Goal: Task Accomplishment & Management: Complete application form

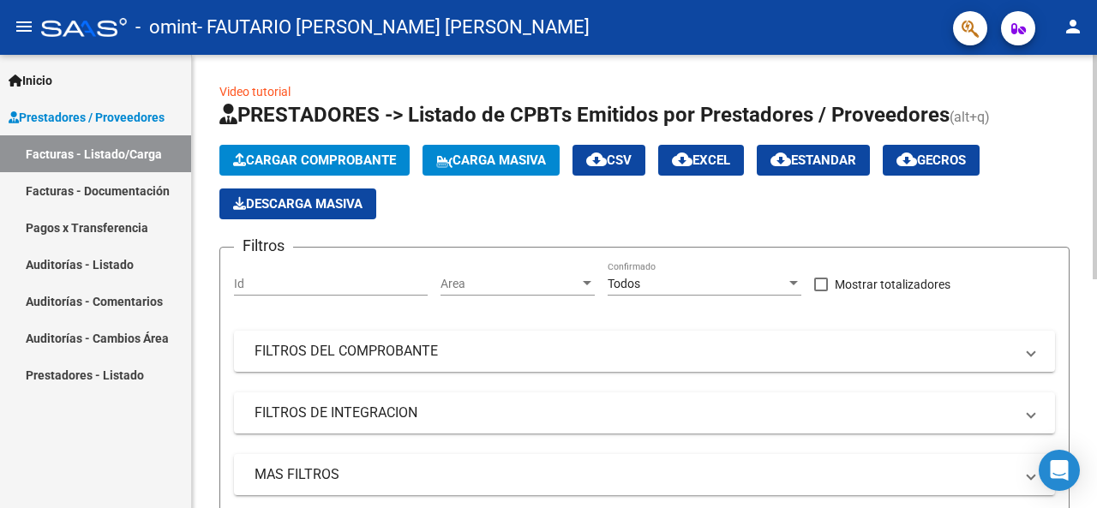
click at [261, 163] on span "Cargar Comprobante" at bounding box center [314, 160] width 163 height 15
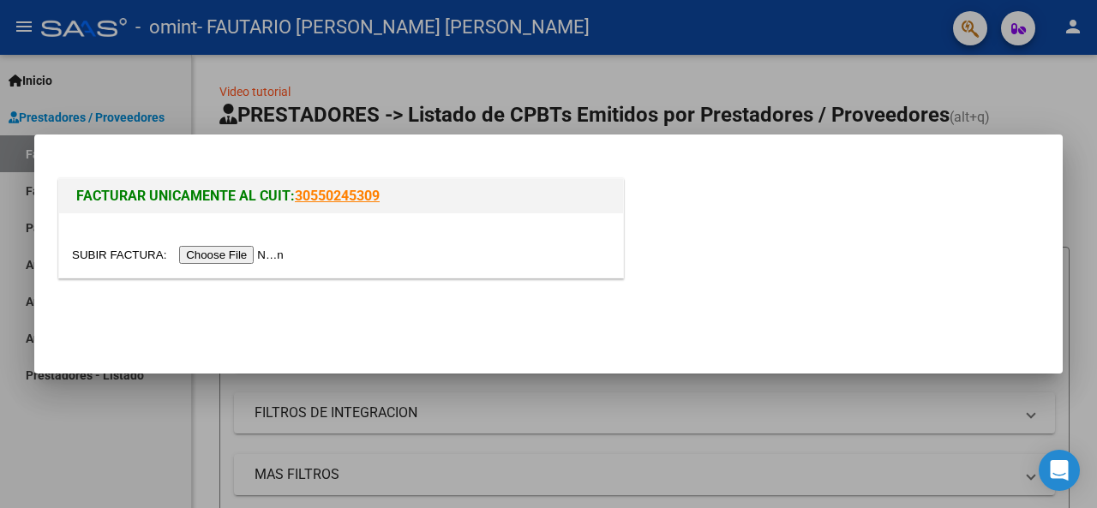
click at [249, 250] on input "file" at bounding box center [180, 255] width 217 height 18
click at [265, 256] on input "file" at bounding box center [180, 255] width 217 height 18
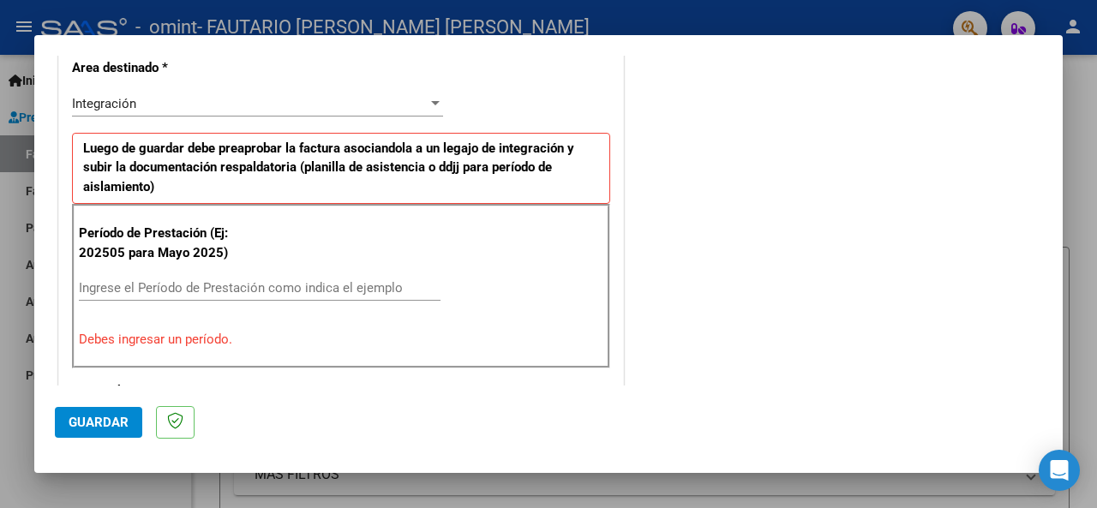
scroll to position [428, 0]
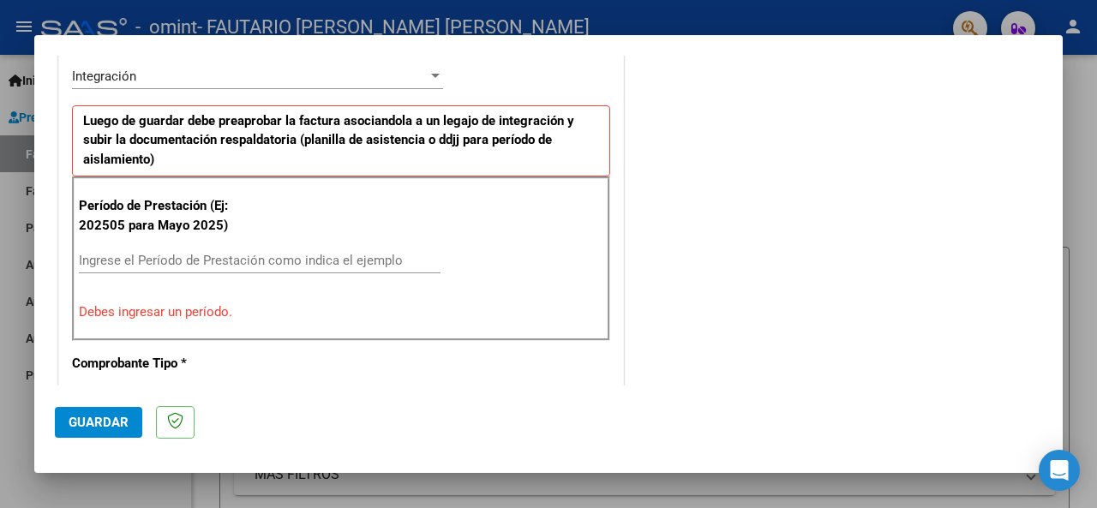
click at [336, 258] on input "Ingrese el Período de Prestación como indica el ejemplo" at bounding box center [260, 260] width 362 height 15
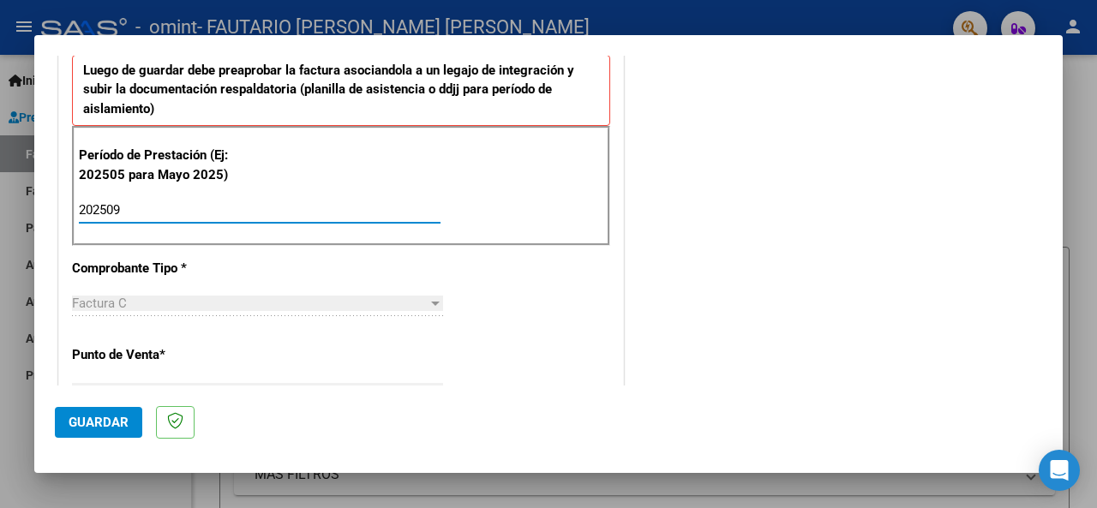
scroll to position [514, 0]
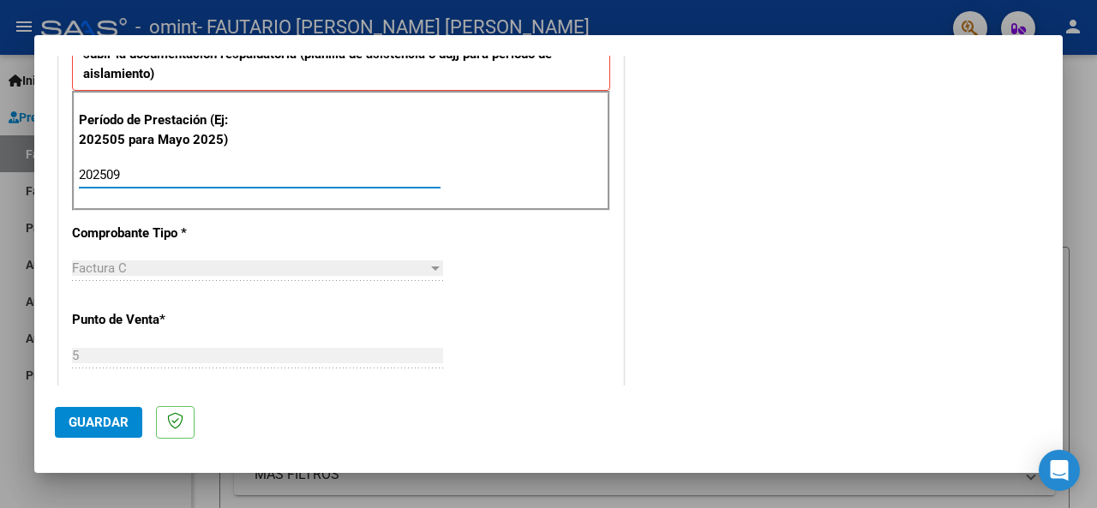
type input "202509"
click at [99, 411] on button "Guardar" at bounding box center [98, 422] width 87 height 31
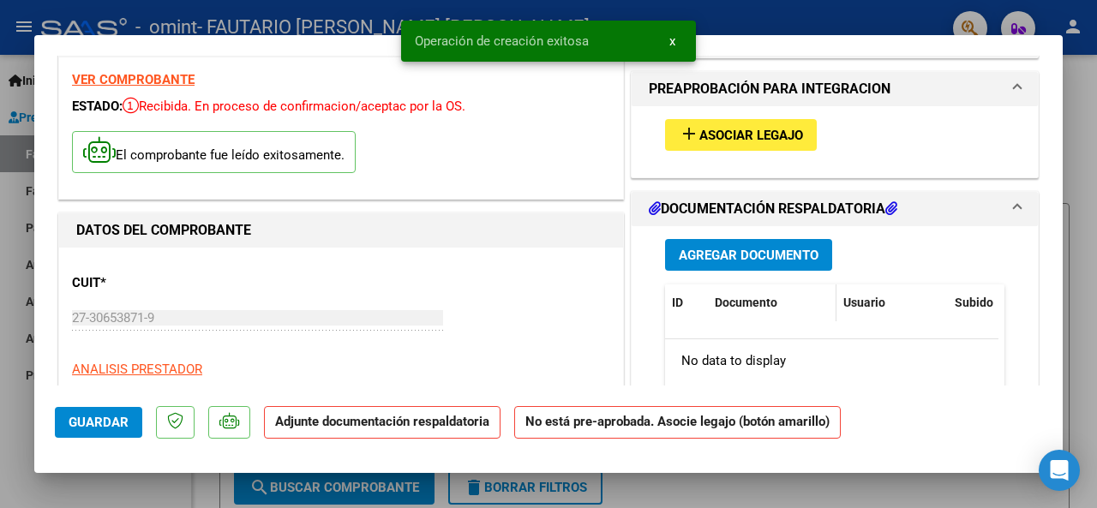
scroll to position [86, 0]
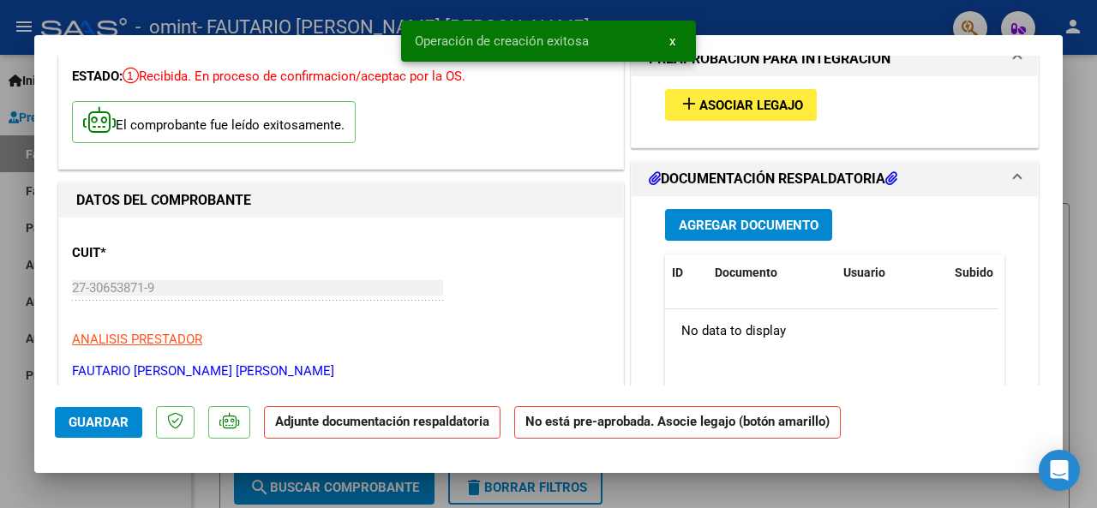
click at [746, 229] on span "Agregar Documento" at bounding box center [749, 225] width 140 height 15
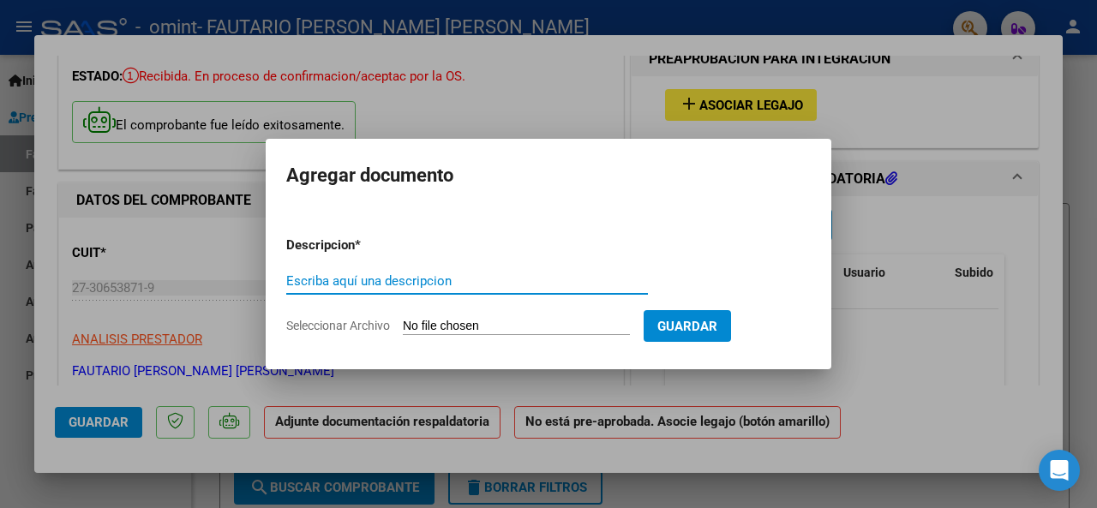
click at [498, 329] on input "Seleccionar Archivo" at bounding box center [516, 327] width 227 height 16
type input "C:\fakepath\[PERSON_NAME] planilla [DATE].pdf"
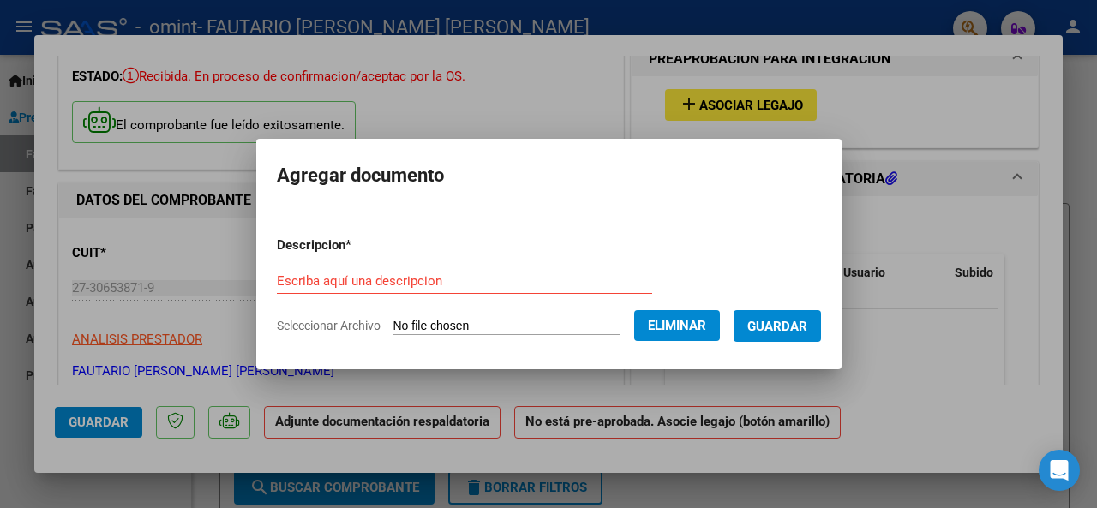
click at [409, 277] on input "Escriba aquí una descripcion" at bounding box center [464, 280] width 375 height 15
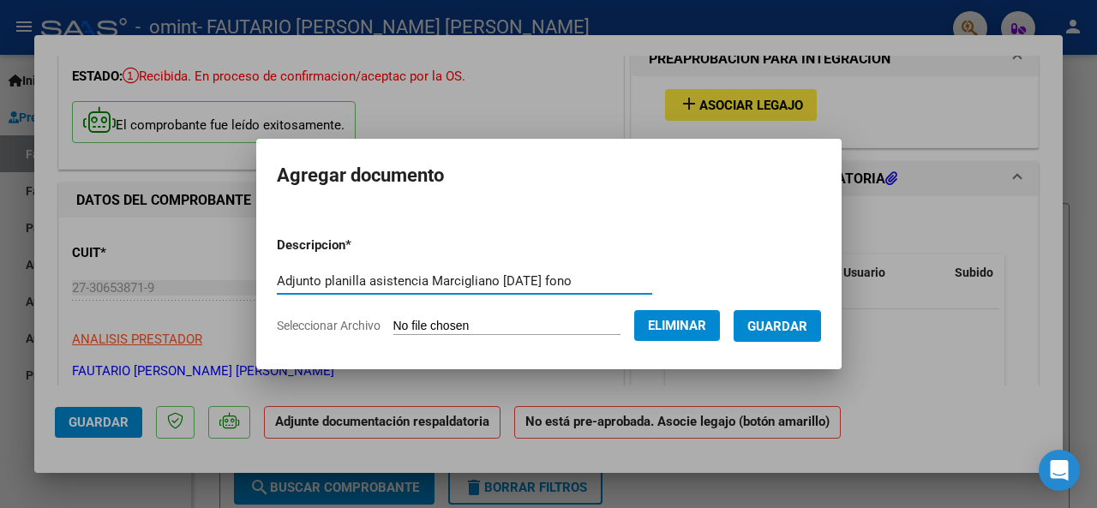
type input "Adjunto planilla asistencia Marcigliano [DATE] fono"
click at [791, 333] on span "Guardar" at bounding box center [777, 326] width 60 height 15
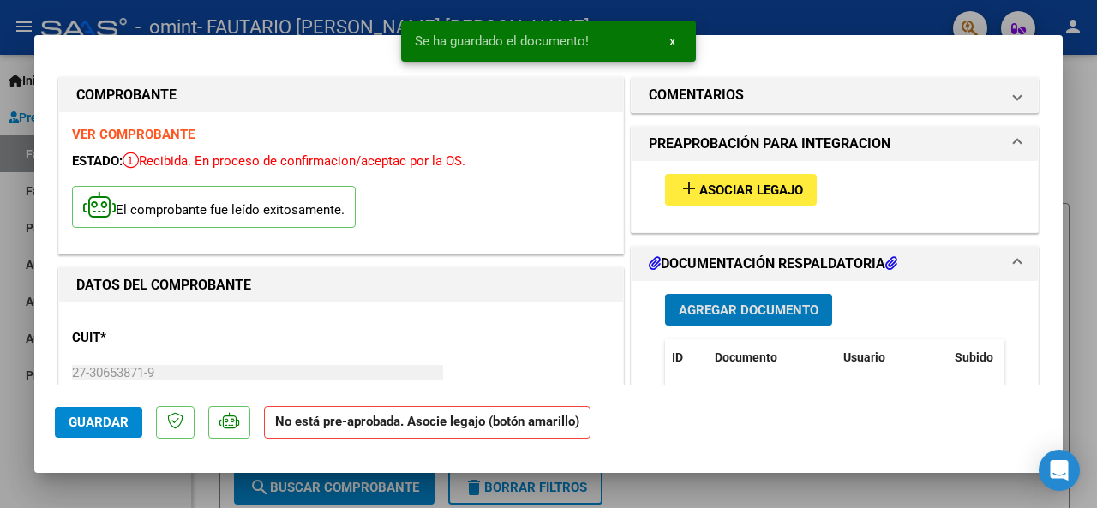
scroll to position [0, 0]
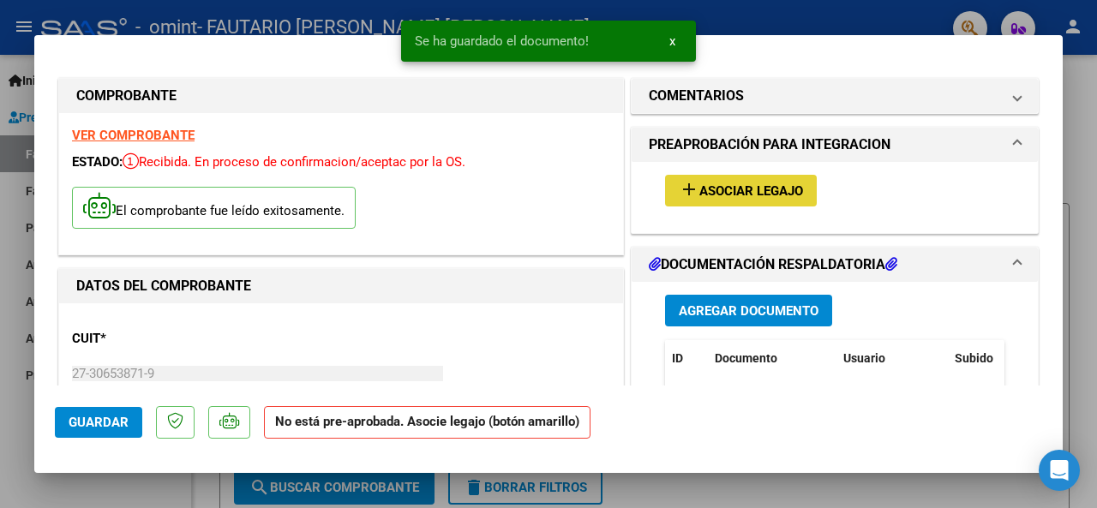
click at [773, 198] on span "Asociar Legajo" at bounding box center [751, 190] width 104 height 15
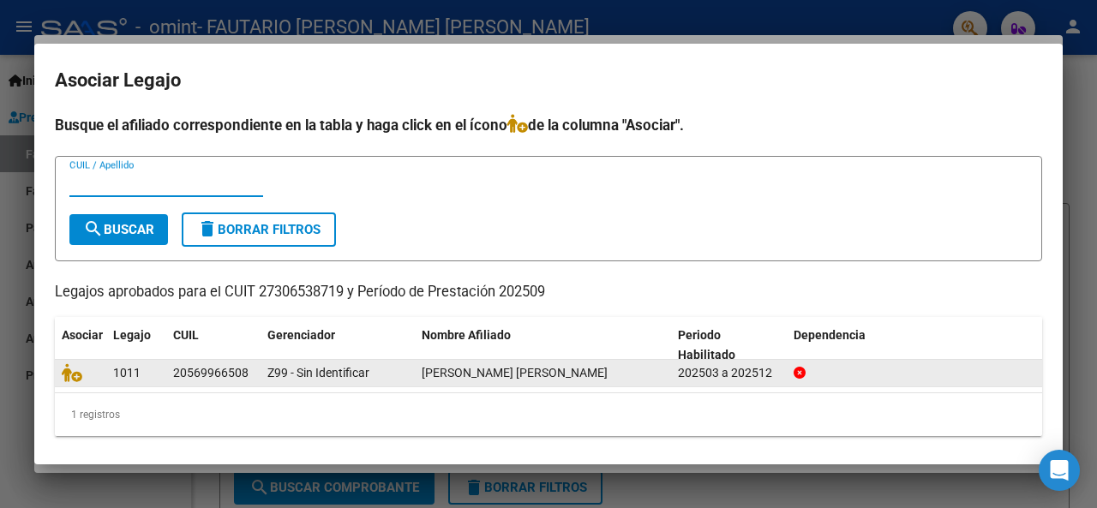
click at [735, 377] on div "202503 a 202512" at bounding box center [729, 373] width 102 height 20
click at [243, 374] on div "20569966508" at bounding box center [210, 373] width 75 height 20
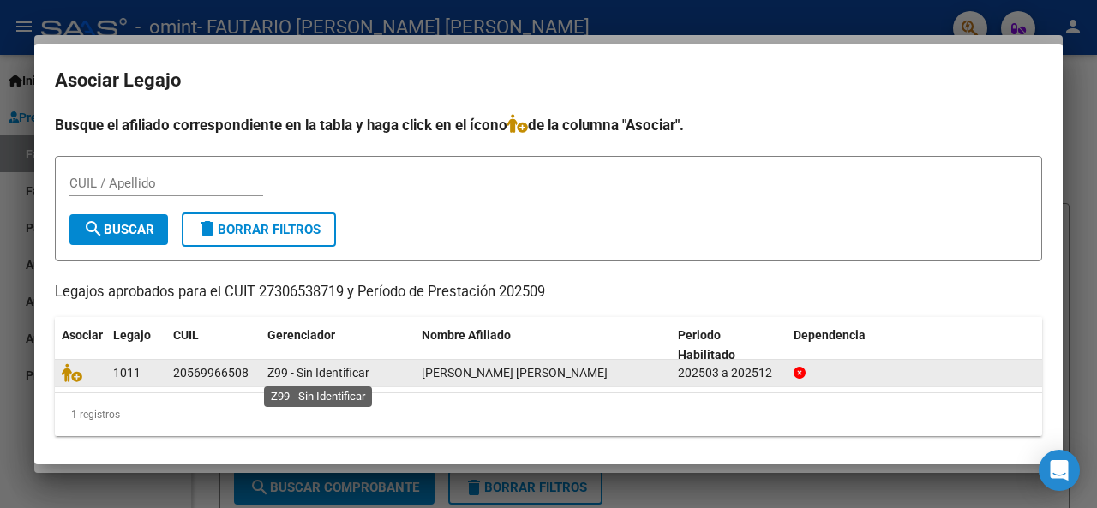
click at [308, 372] on span "Z99 - Sin Identificar" at bounding box center [318, 373] width 102 height 14
click at [177, 370] on div "20569966508" at bounding box center [210, 373] width 75 height 20
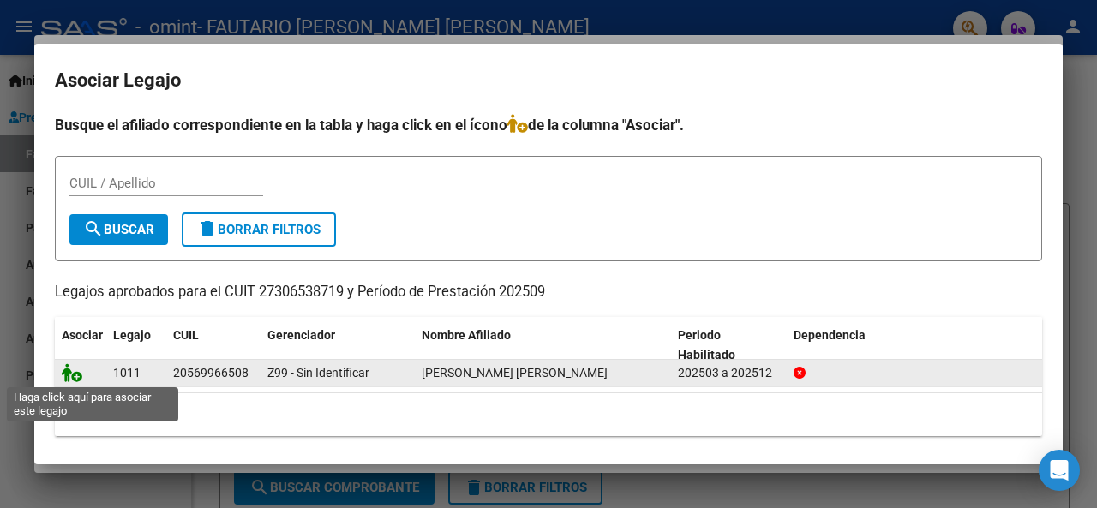
click at [70, 378] on icon at bounding box center [72, 372] width 21 height 19
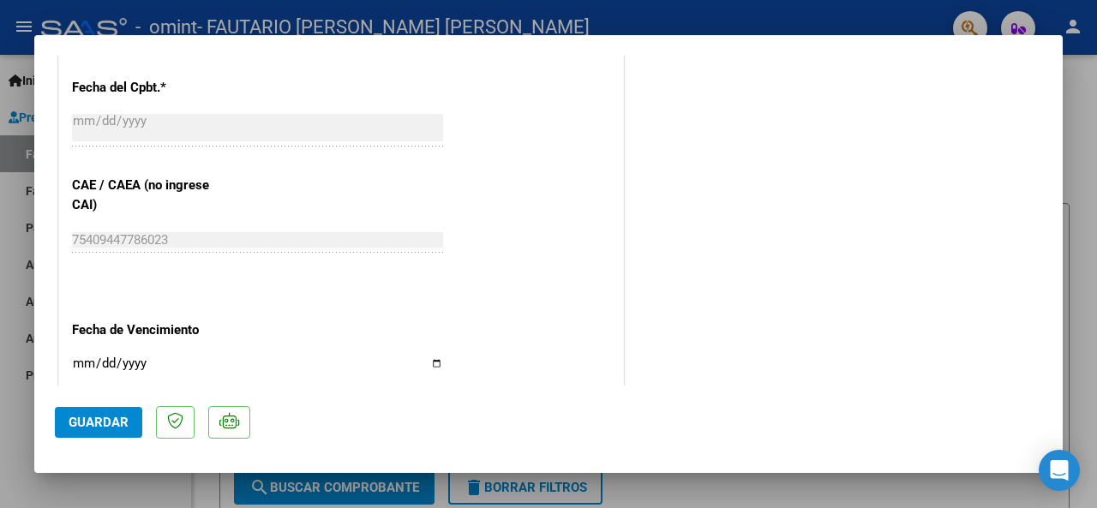
scroll to position [1223, 0]
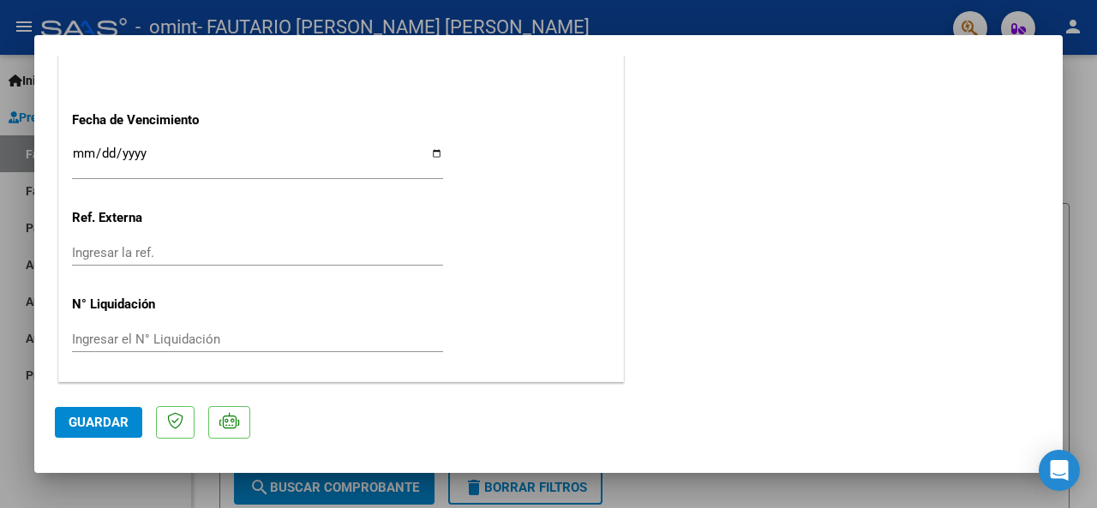
click at [88, 423] on span "Guardar" at bounding box center [99, 422] width 60 height 15
